Goal: Task Accomplishment & Management: Manage account settings

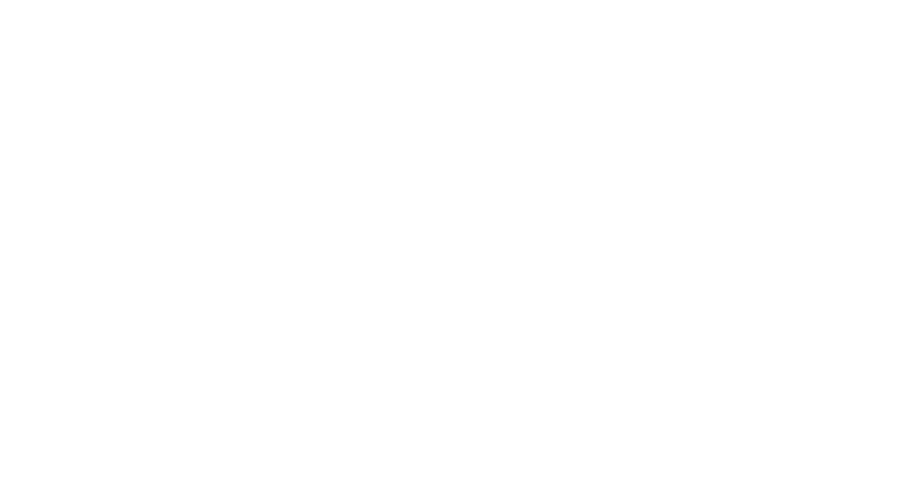
drag, startPoint x: 755, startPoint y: 2, endPoint x: 123, endPoint y: 174, distance: 654.9
click at [123, 174] on div at bounding box center [450, 241] width 900 height 483
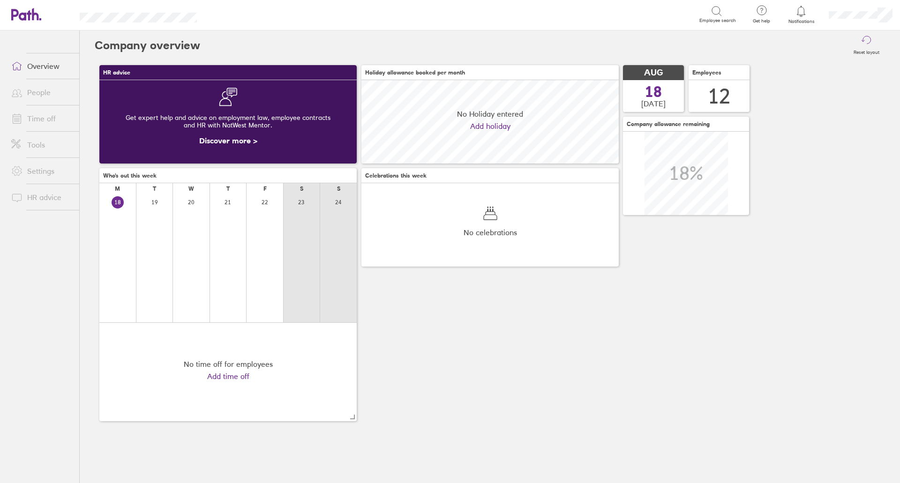
scroll to position [83, 257]
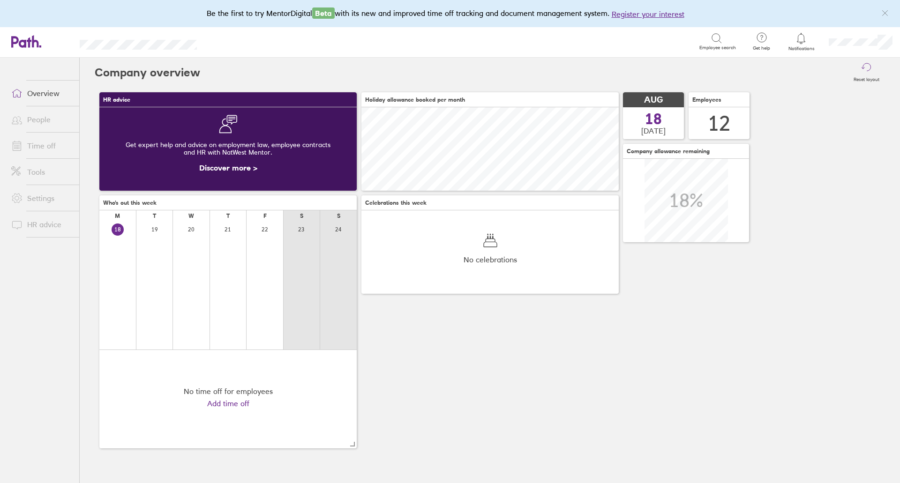
click at [36, 152] on link "Time off" at bounding box center [42, 145] width 76 height 19
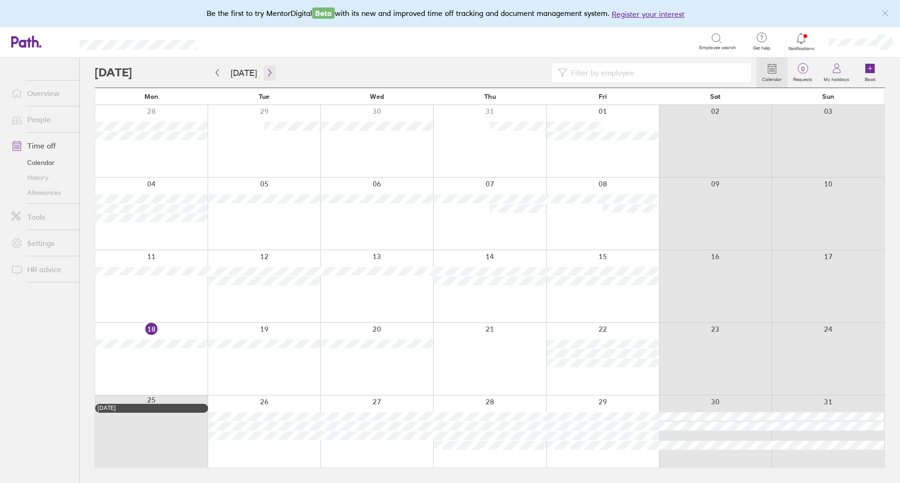
click at [268, 72] on icon "button" at bounding box center [269, 72] width 3 height 7
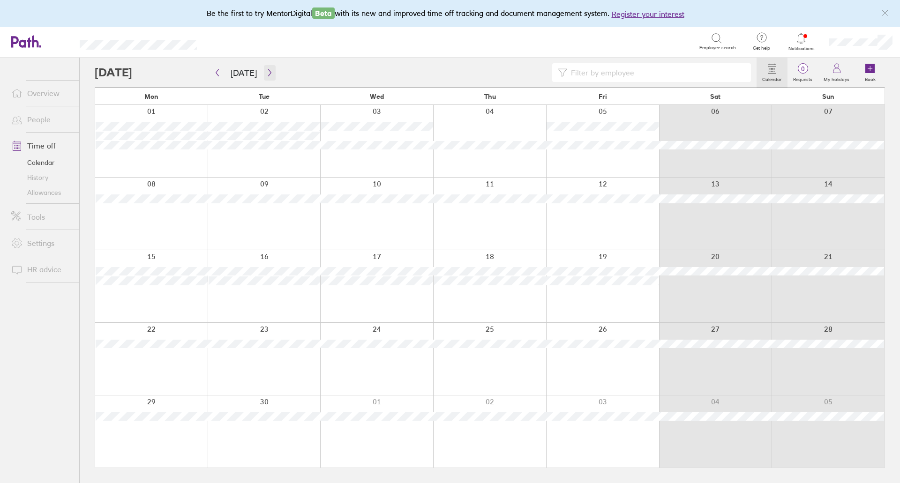
click at [266, 73] on icon "button" at bounding box center [269, 73] width 7 height 8
click at [268, 76] on icon "button" at bounding box center [269, 73] width 7 height 8
click at [220, 77] on button "button" at bounding box center [217, 72] width 12 height 15
click at [268, 69] on icon "button" at bounding box center [269, 73] width 7 height 8
click at [268, 70] on icon "button" at bounding box center [269, 73] width 7 height 8
